Goal: Information Seeking & Learning: Learn about a topic

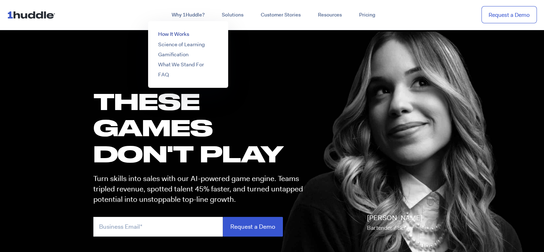
click at [172, 35] on link "How It Works" at bounding box center [173, 33] width 31 height 7
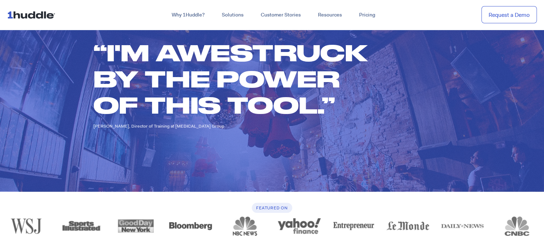
scroll to position [2254, 0]
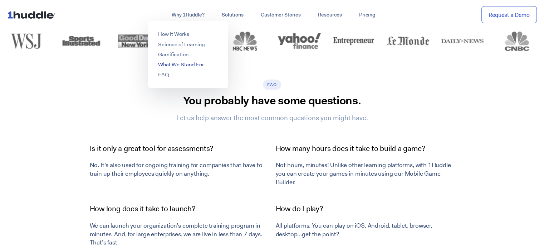
click at [186, 61] on link "What We Stand For" at bounding box center [181, 64] width 46 height 7
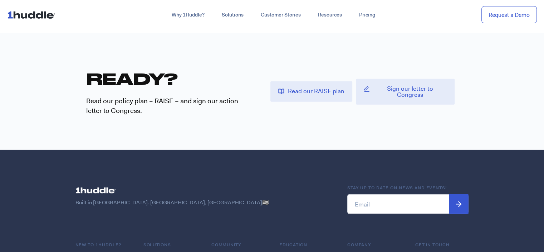
scroll to position [1968, 0]
